Goal: Task Accomplishment & Management: Manage account settings

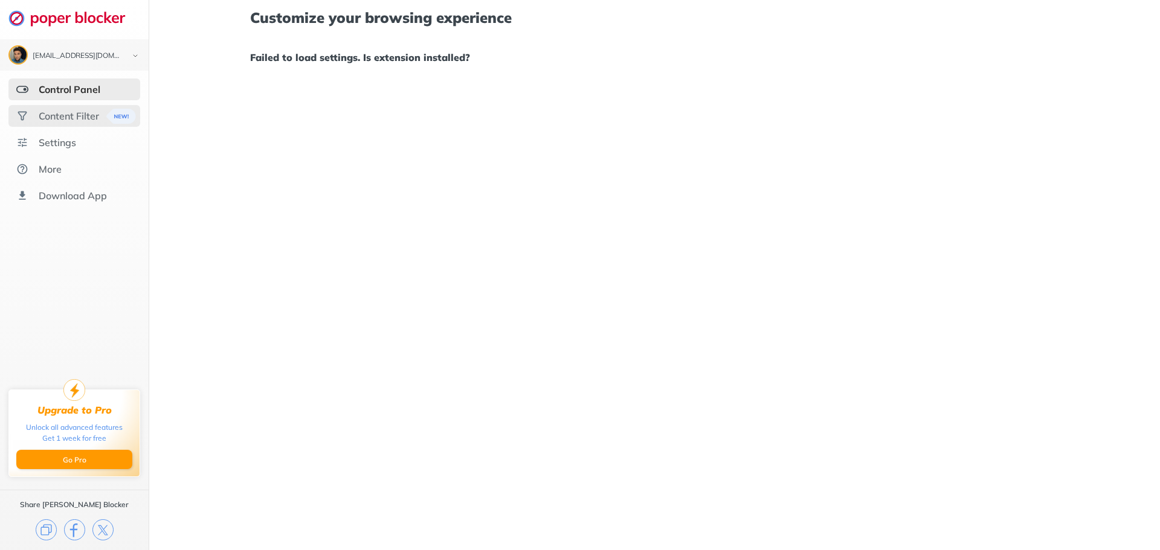
click at [49, 106] on div "Content Filter" at bounding box center [74, 116] width 132 height 22
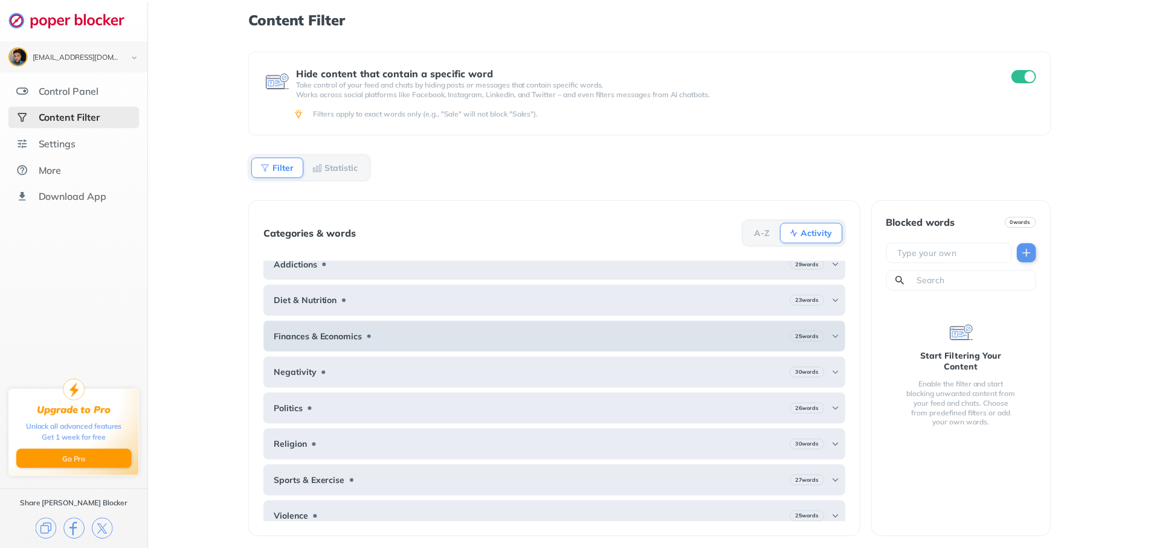
scroll to position [22, 0]
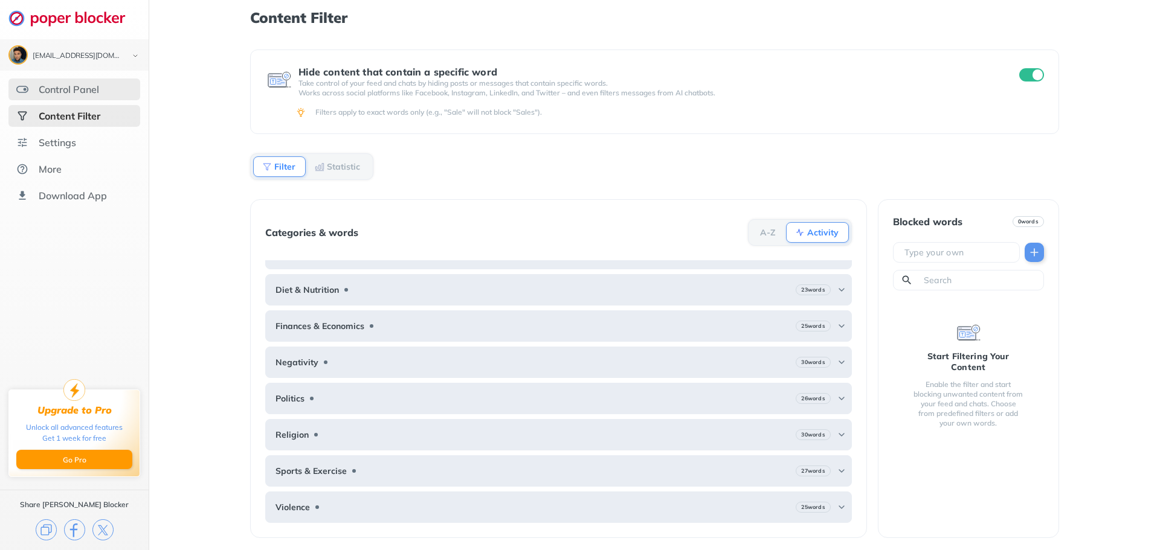
click at [102, 83] on div "Control Panel" at bounding box center [74, 90] width 132 height 22
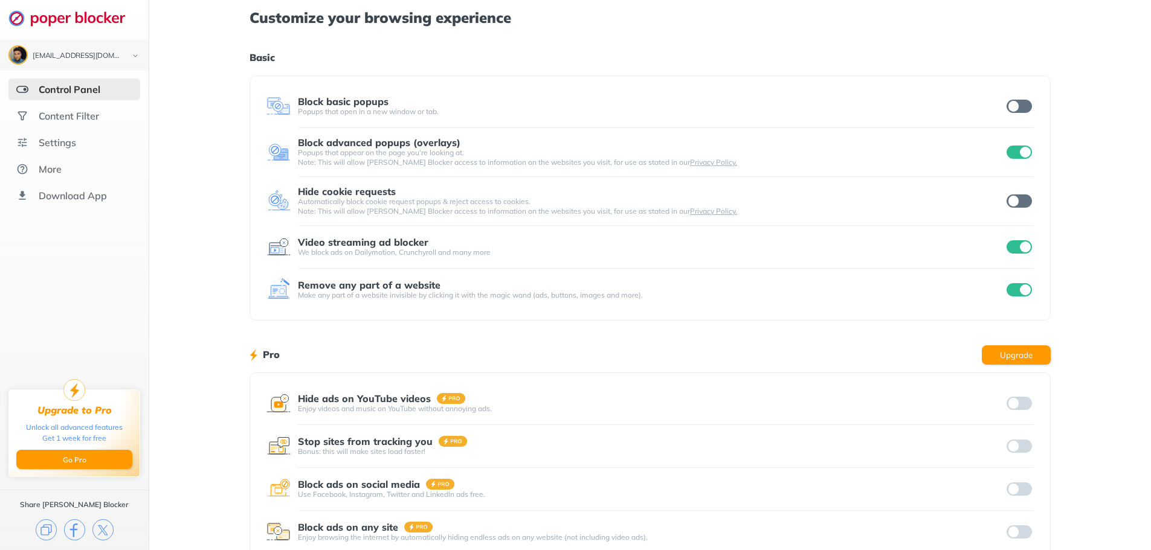
click at [1015, 249] on input "checkbox" at bounding box center [1019, 246] width 25 height 13
click at [1028, 143] on div "Block advanced popups (overlays) Popups that appear on the page you’re looking …" at bounding box center [649, 152] width 767 height 30
click at [1008, 156] on input "checkbox" at bounding box center [1019, 152] width 25 height 13
